Goal: Task Accomplishment & Management: Complete application form

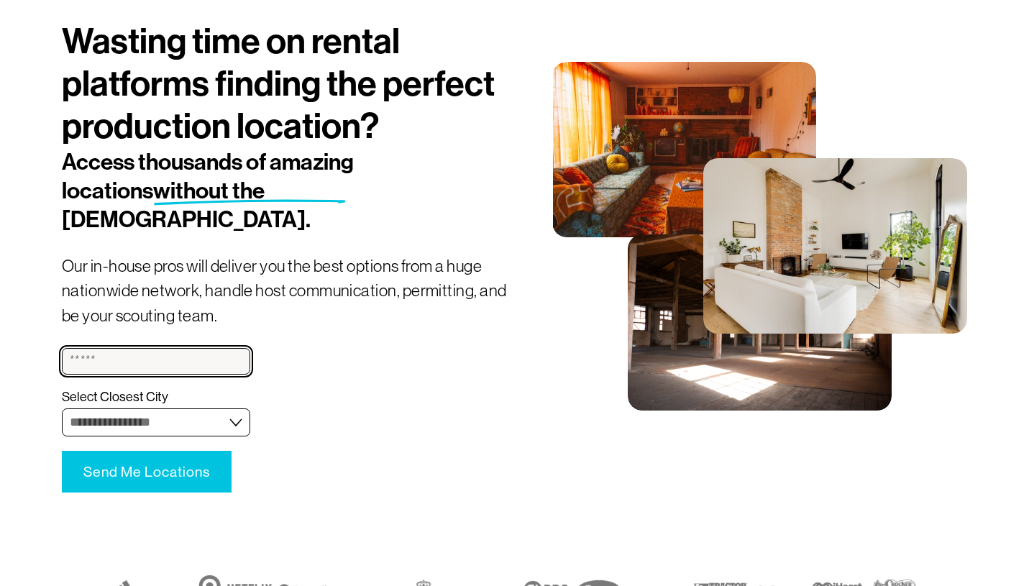
click at [132, 348] on input "(required)" at bounding box center [156, 361] width 188 height 26
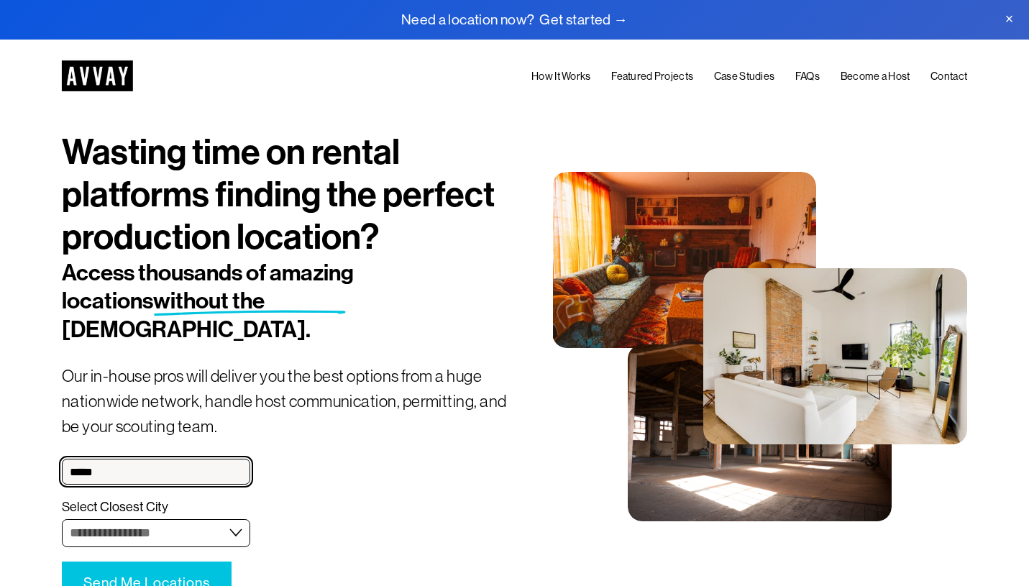
type input "*****"
click at [911, 78] on nav "How It Works Featured Projects Case Studies FAQs Become a Host Contact" at bounding box center [749, 77] width 436 height 18
click at [887, 80] on link "Become a Host" at bounding box center [876, 77] width 70 height 18
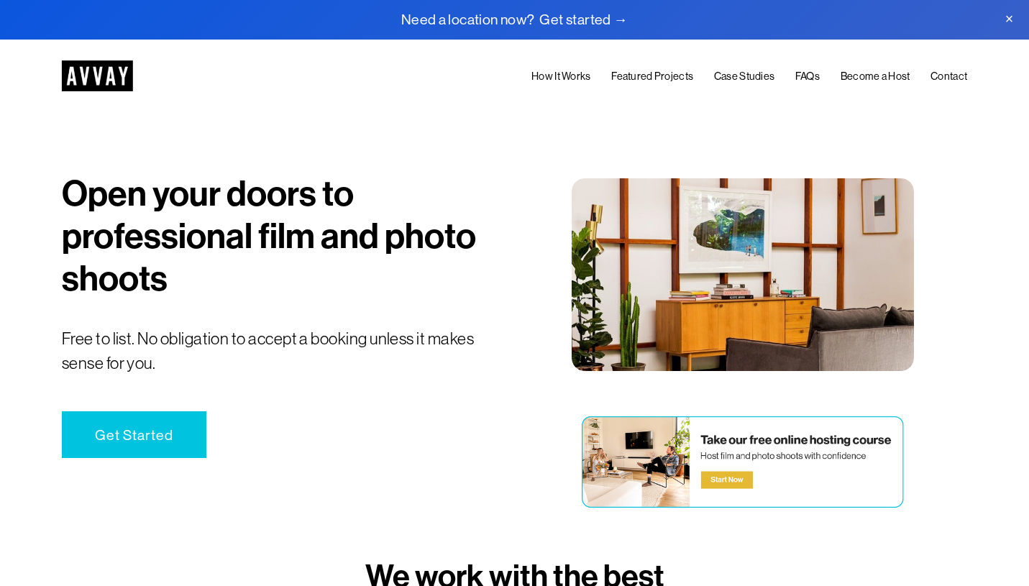
click at [107, 439] on link "Get Started" at bounding box center [134, 434] width 145 height 47
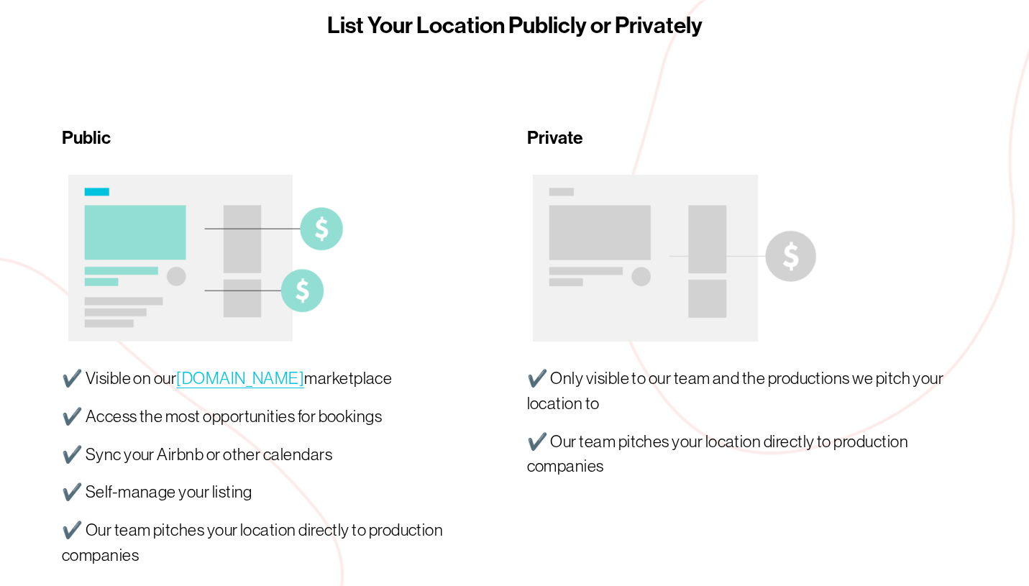
scroll to position [1217, 0]
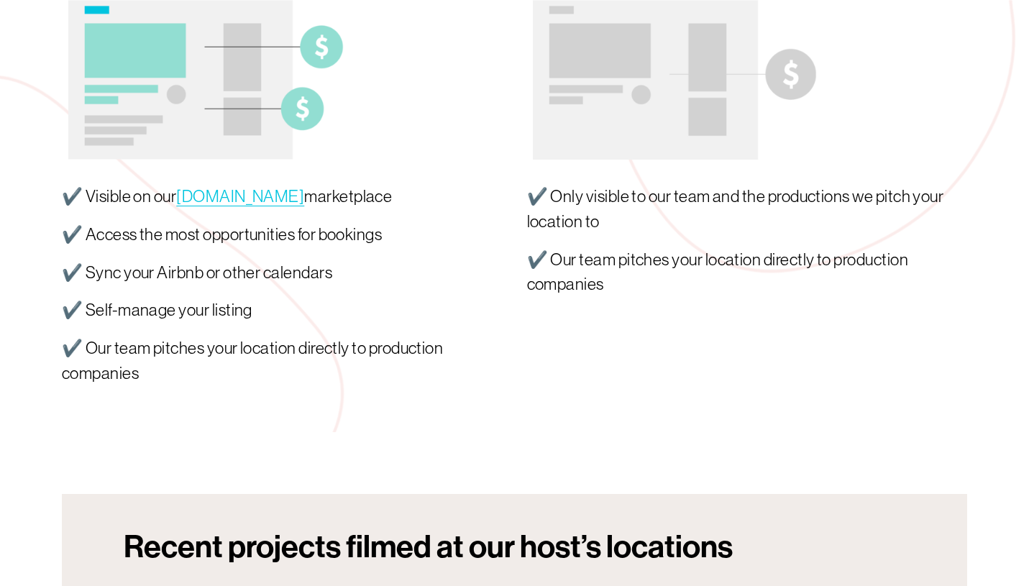
click at [192, 199] on link "[DOMAIN_NAME]" at bounding box center [240, 196] width 128 height 19
